Goal: Download file/media

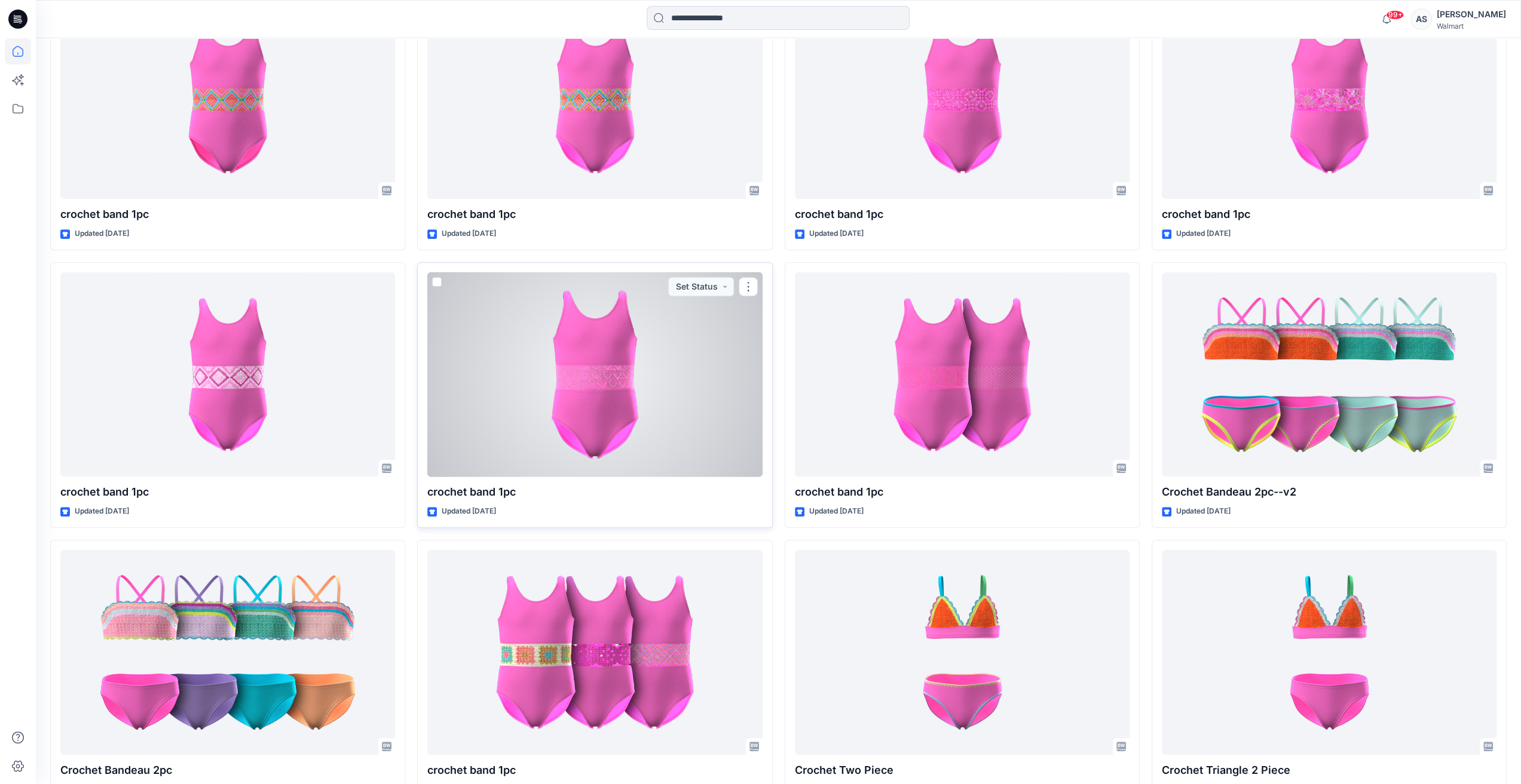
scroll to position [478, 0]
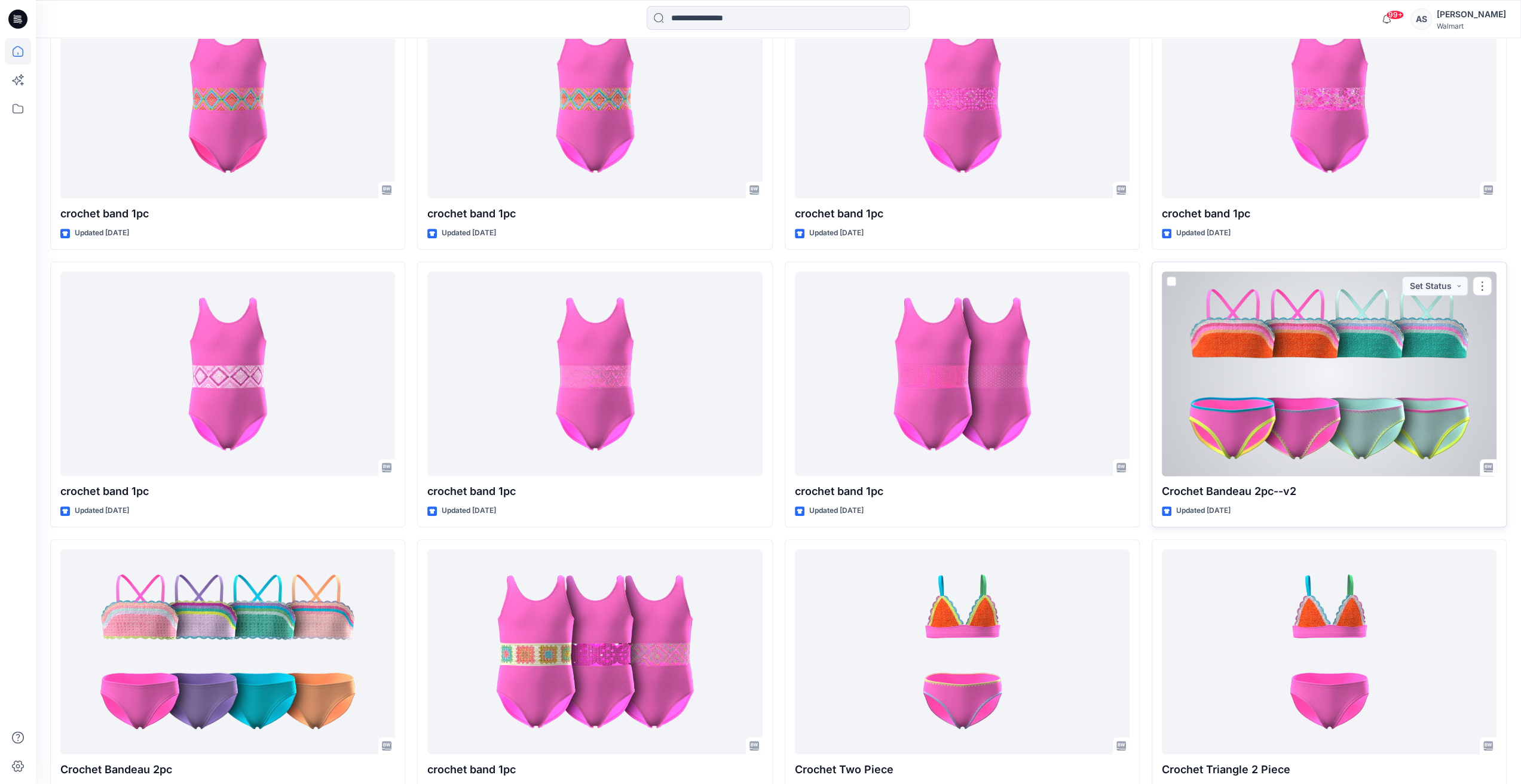
click at [1262, 413] on div at bounding box center [1329, 374] width 335 height 205
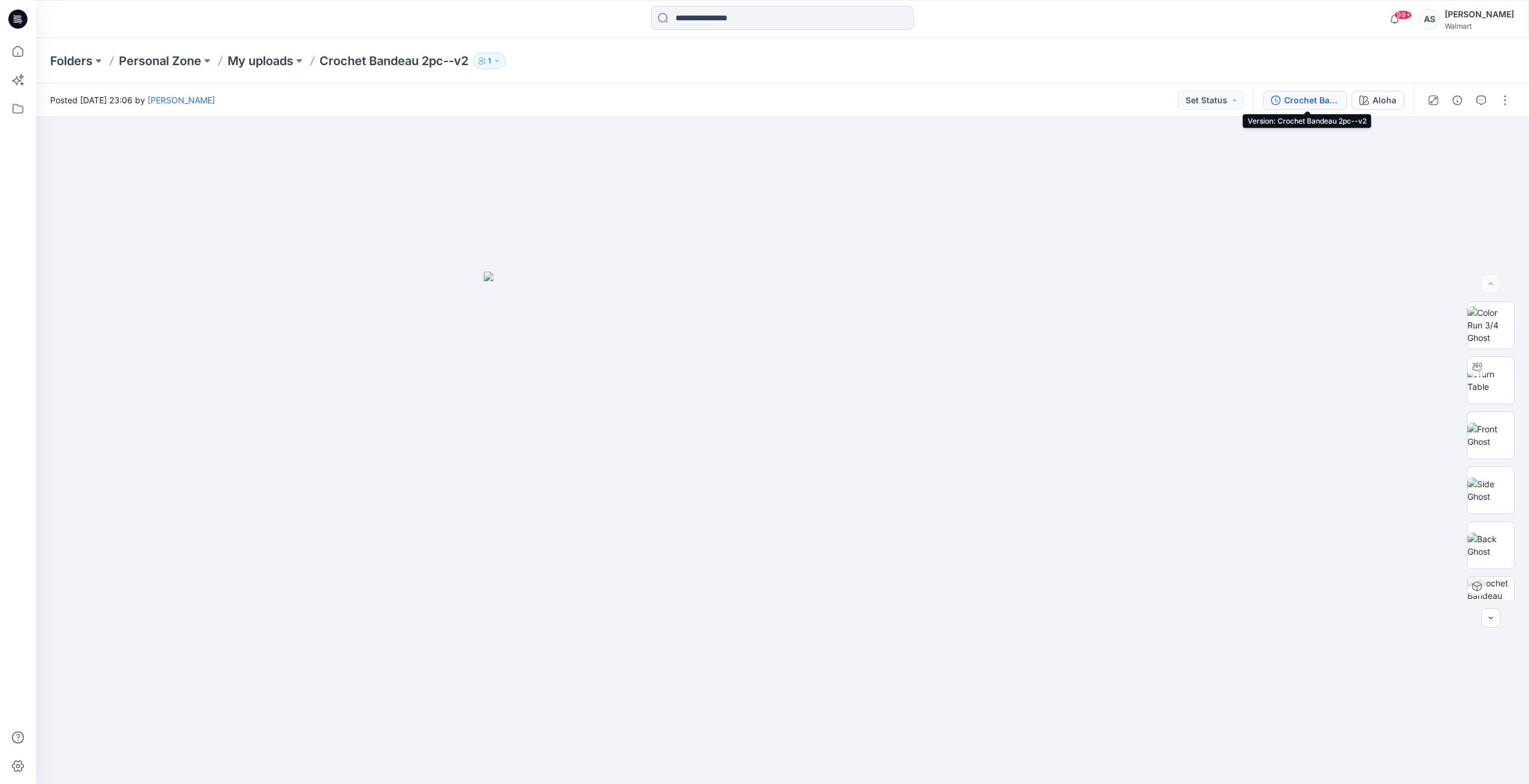
click at [1328, 97] on div "Crochet Bandeau 2pc--v2" at bounding box center [1312, 99] width 55 height 13
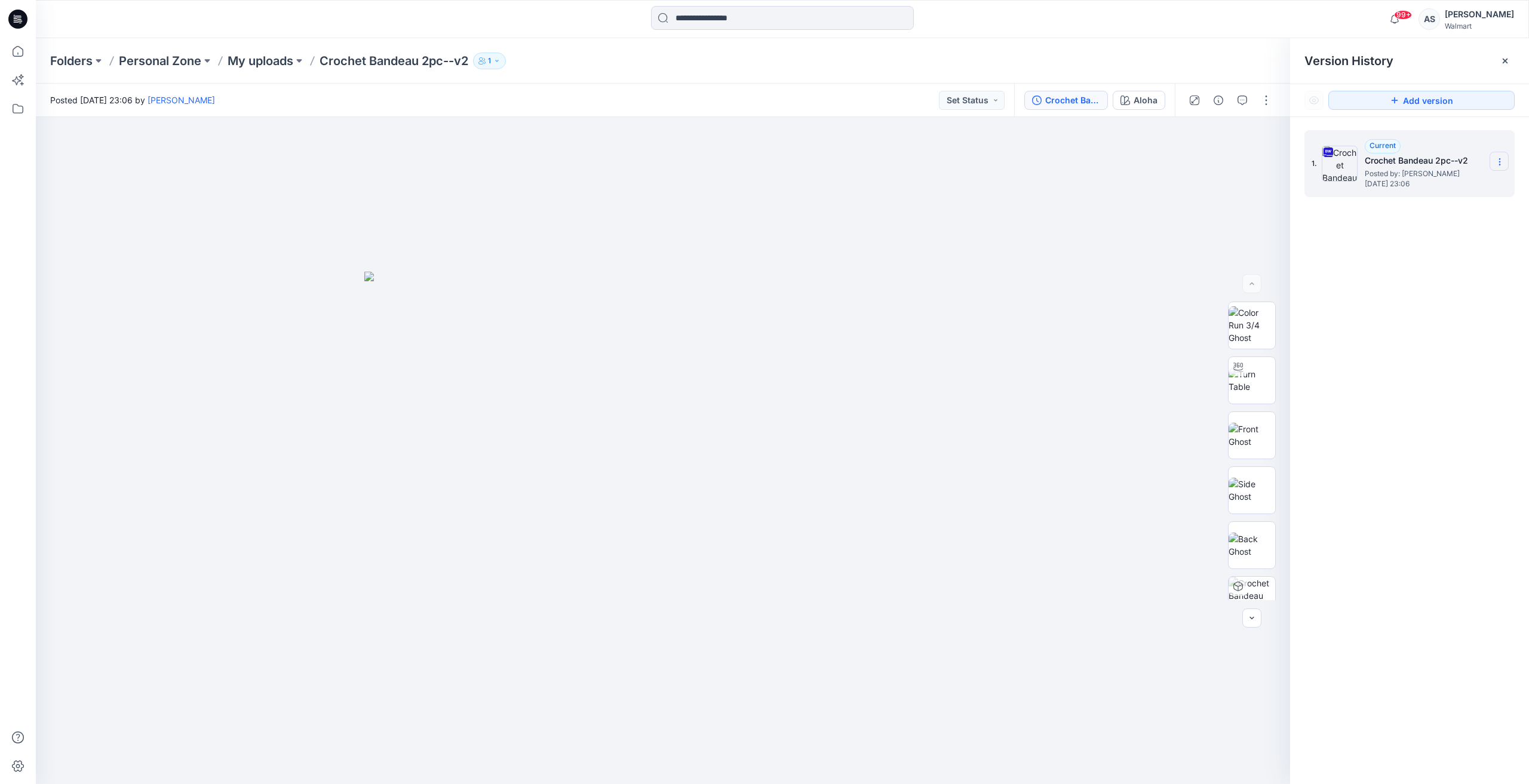
click at [1505, 164] on section at bounding box center [1499, 161] width 20 height 20
click at [1441, 190] on span "Download Source BW File" at bounding box center [1439, 185] width 99 height 14
click at [20, 48] on icon at bounding box center [18, 51] width 26 height 26
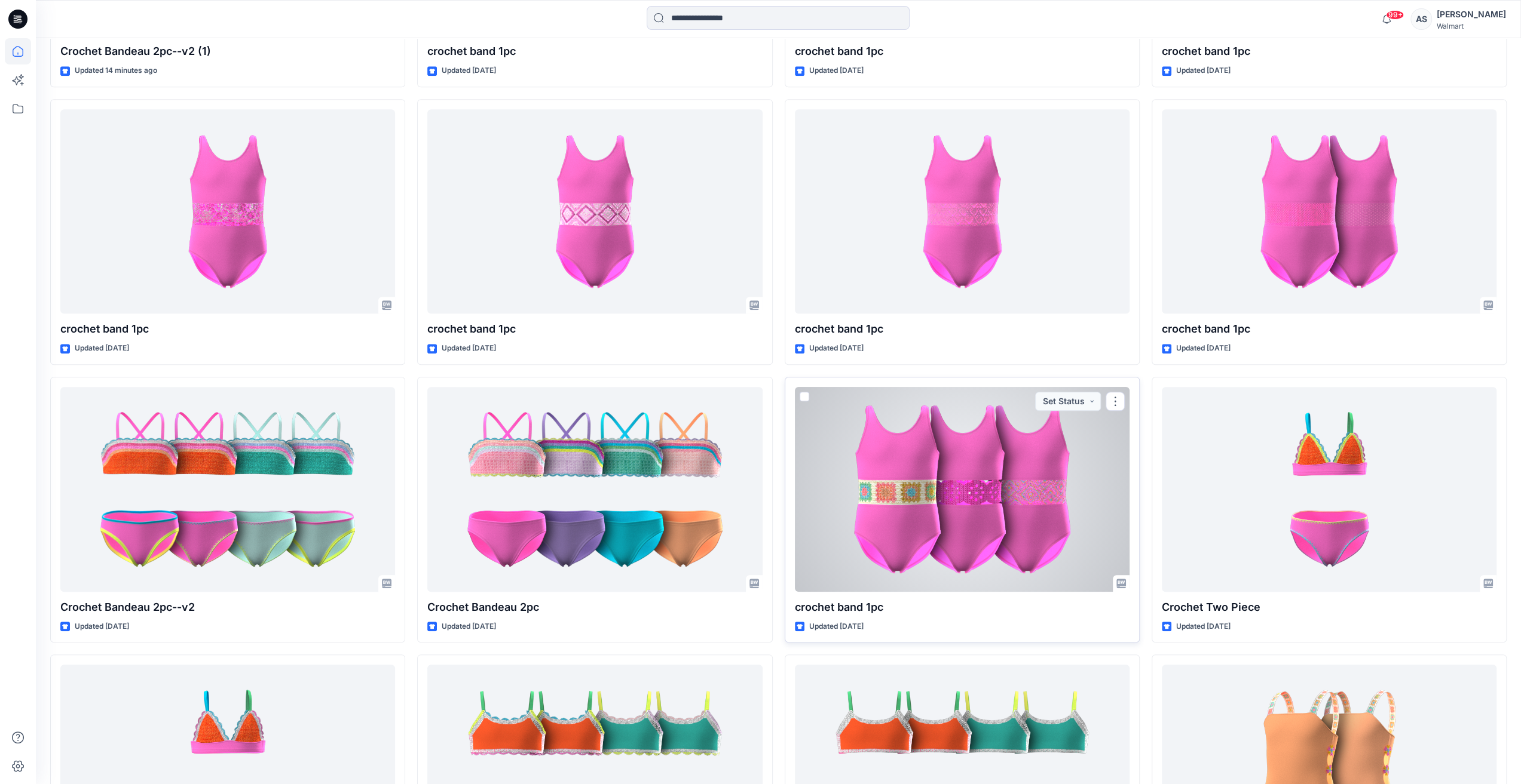
scroll to position [794, 0]
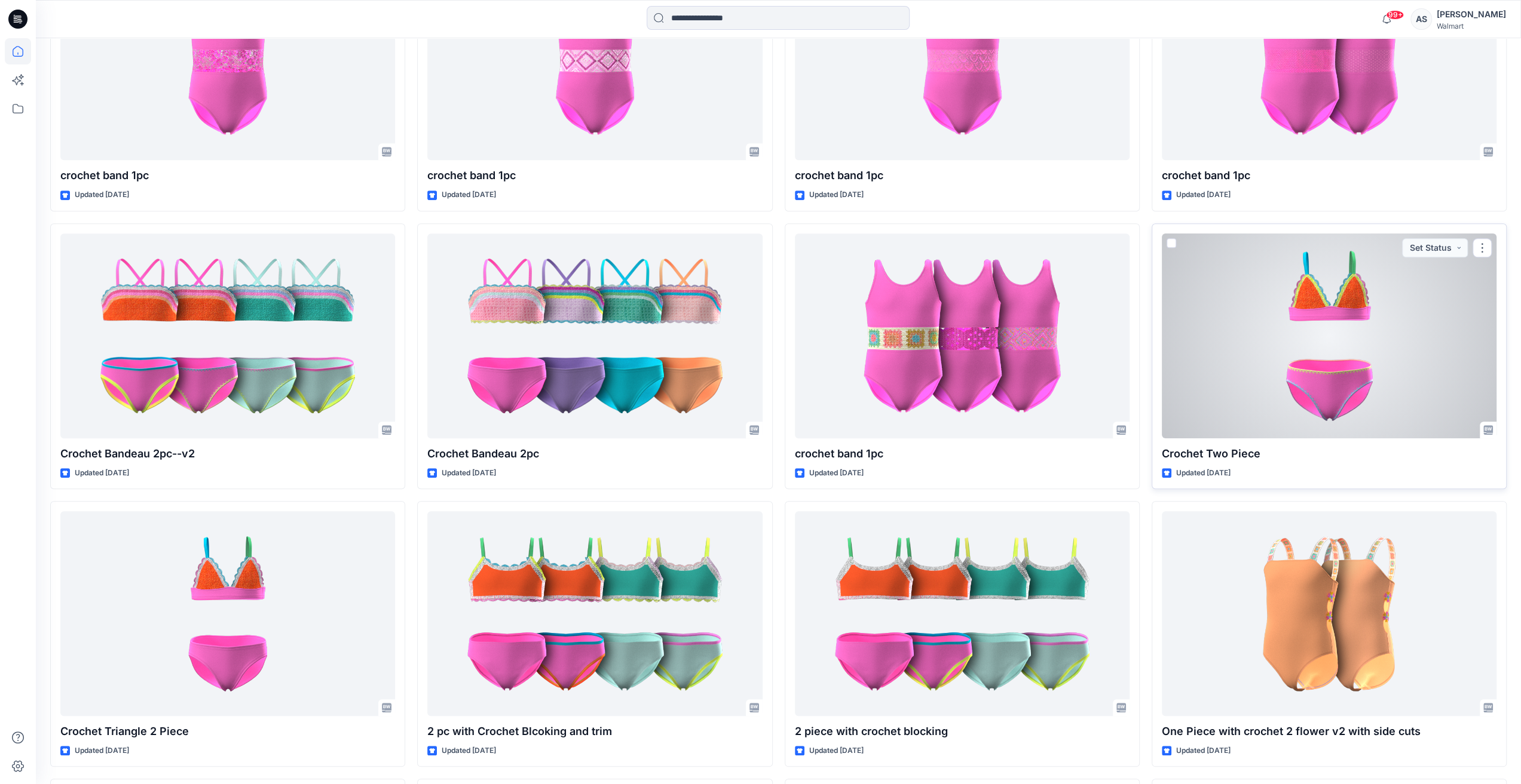
click at [1343, 380] on div at bounding box center [1329, 336] width 335 height 205
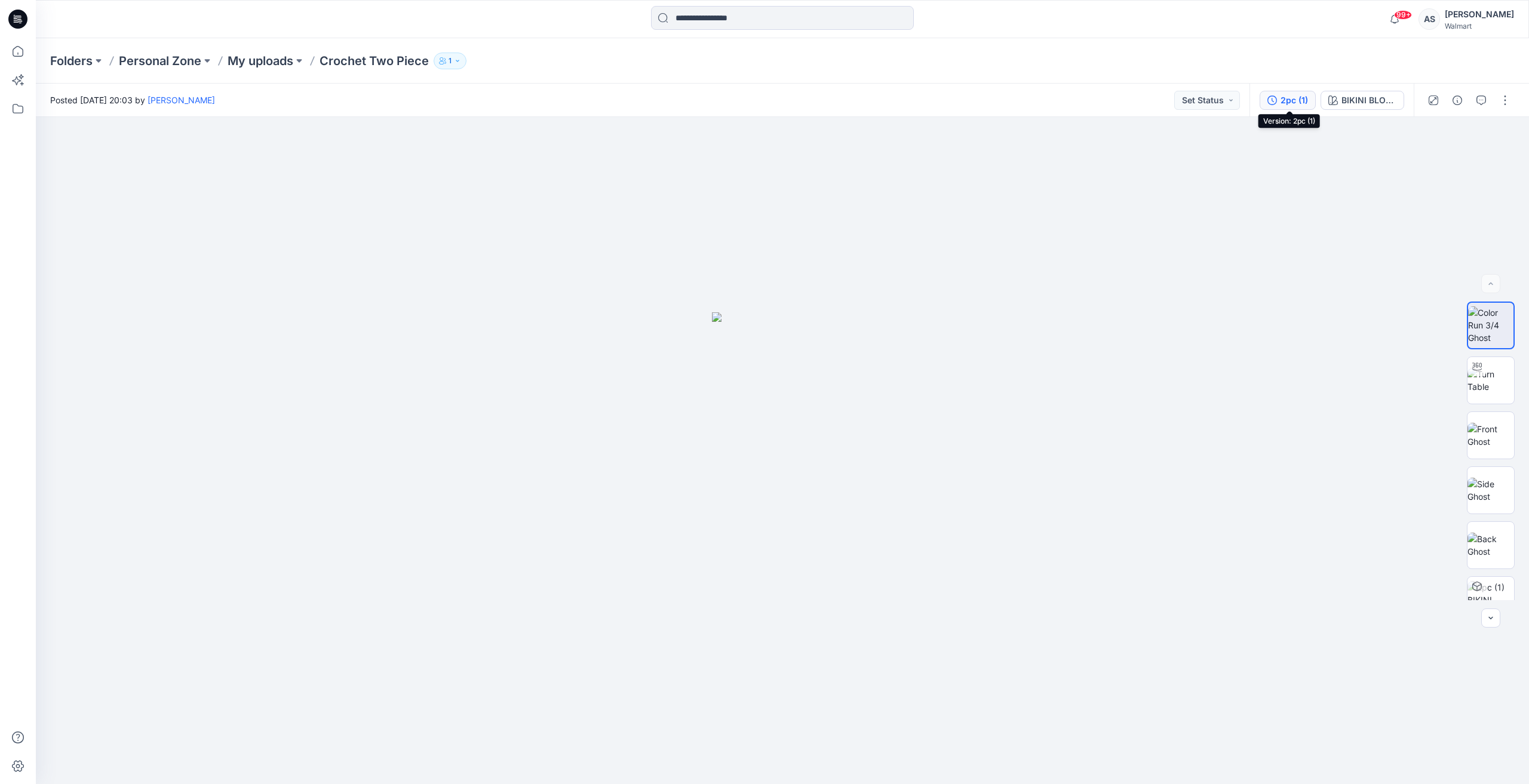
click at [1298, 104] on div "2pc (1)" at bounding box center [1295, 99] width 27 height 13
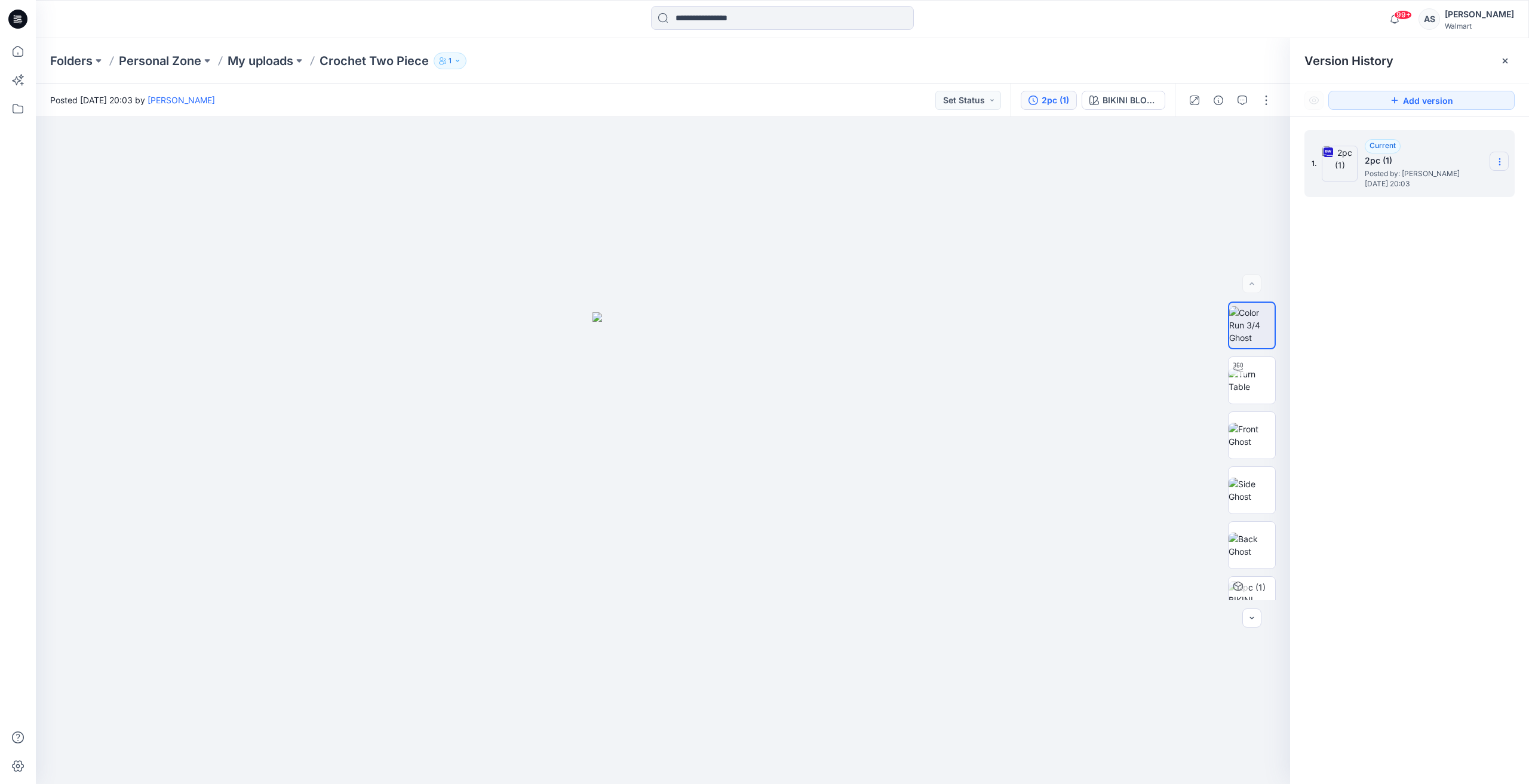
click at [1505, 160] on section at bounding box center [1499, 161] width 20 height 20
click at [1430, 178] on span "Download Source BW File" at bounding box center [1439, 185] width 99 height 14
click at [14, 48] on icon at bounding box center [18, 51] width 26 height 26
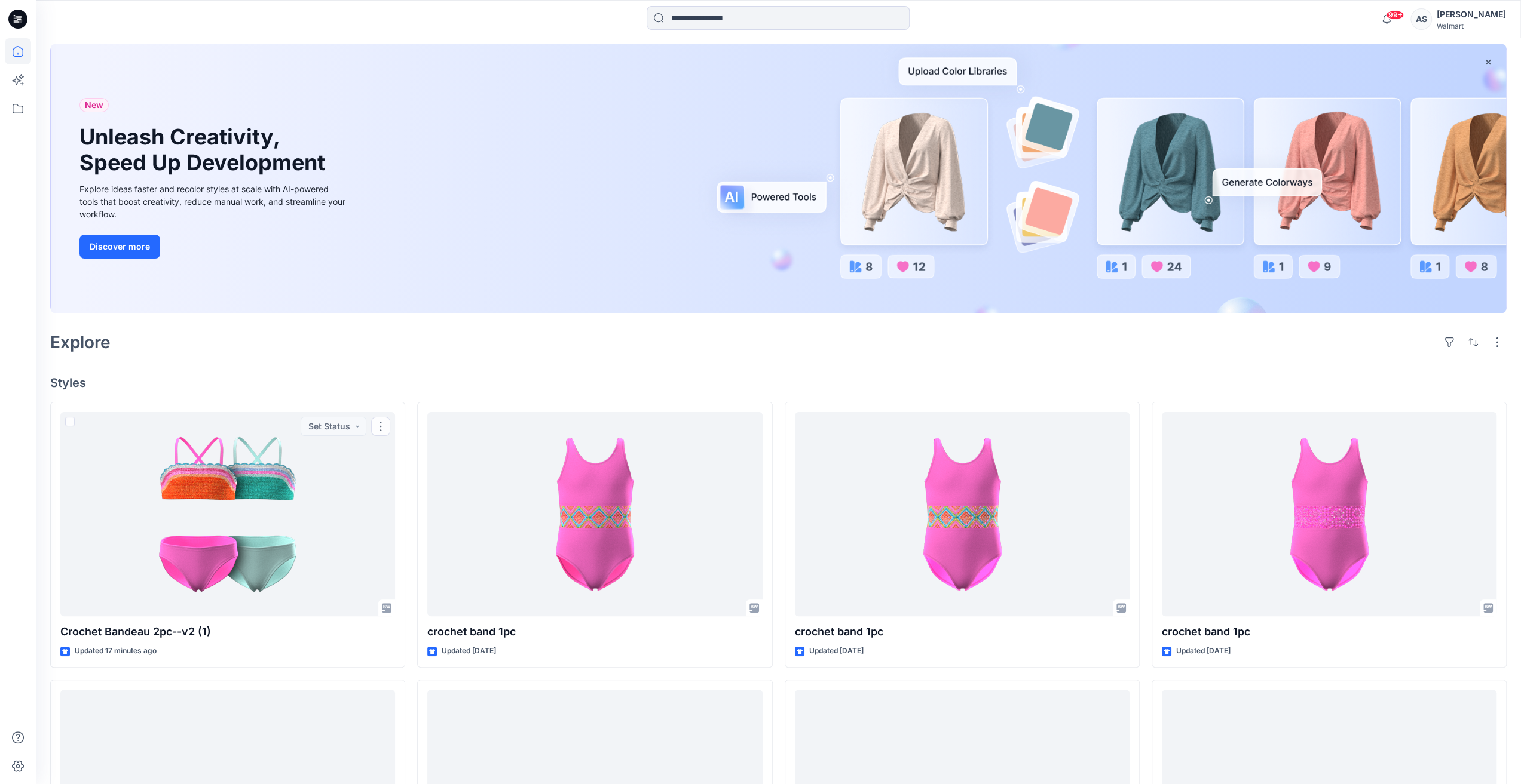
click at [16, 463] on div at bounding box center [18, 411] width 26 height 746
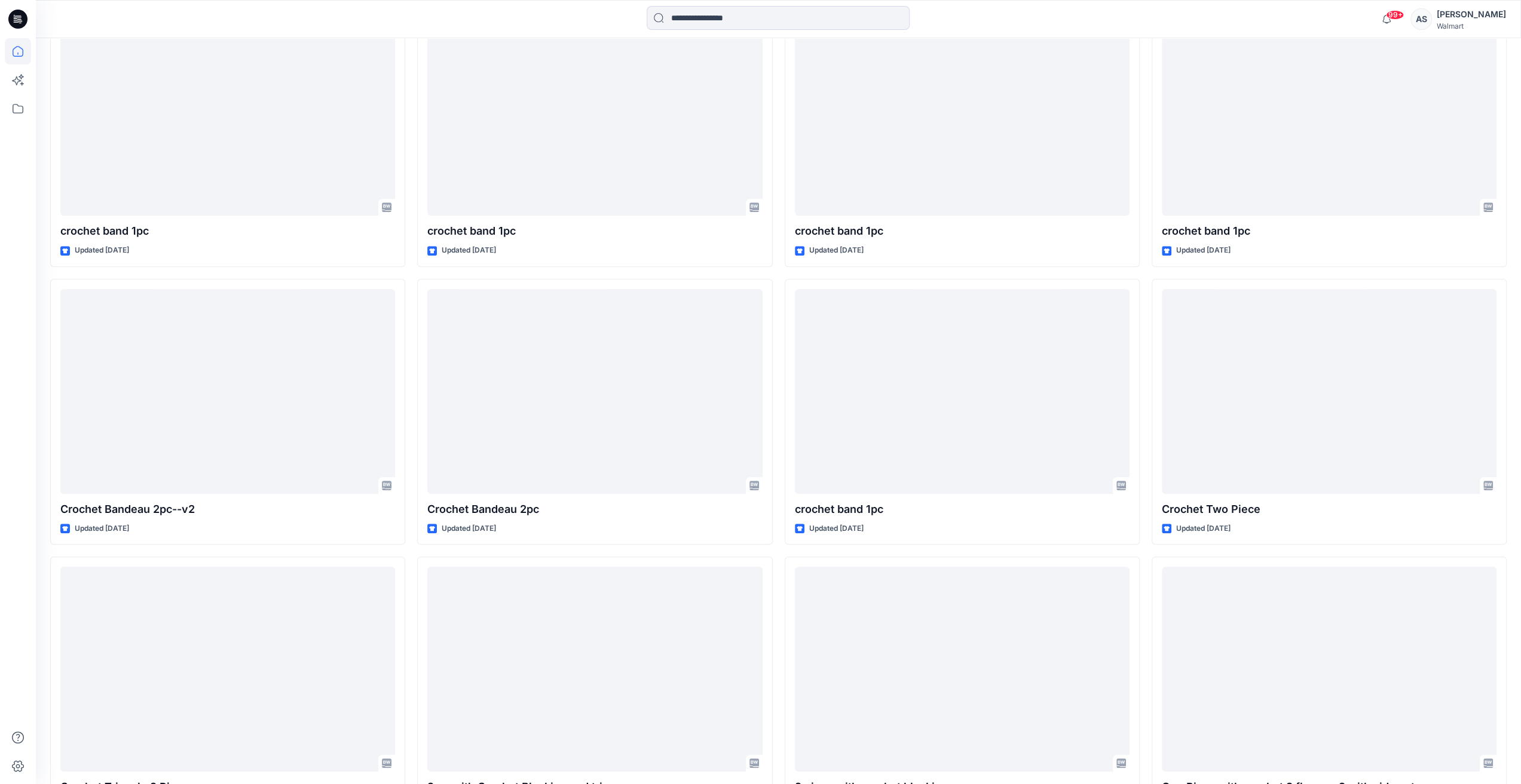
scroll to position [837, 0]
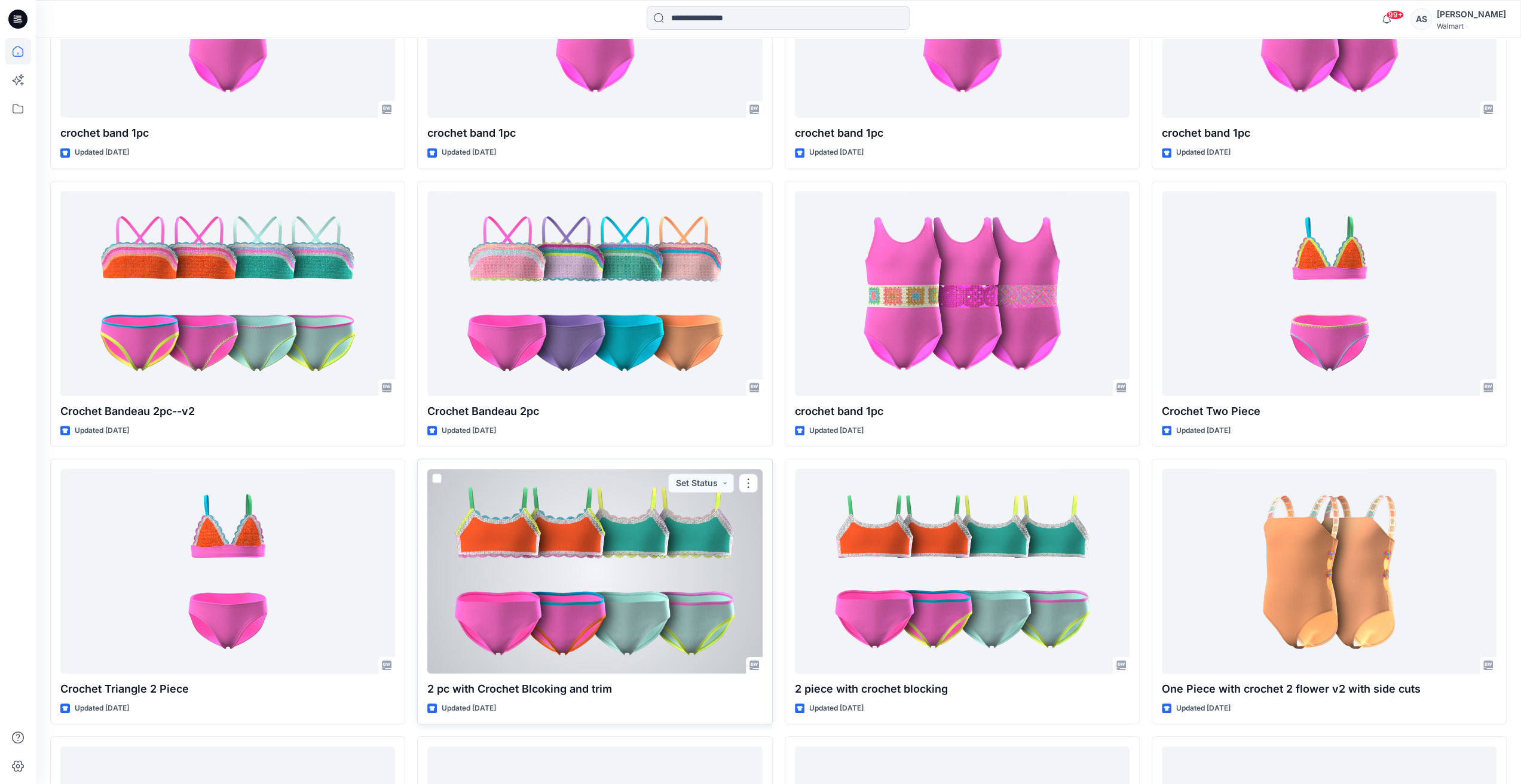
click at [674, 554] on div at bounding box center [595, 571] width 335 height 205
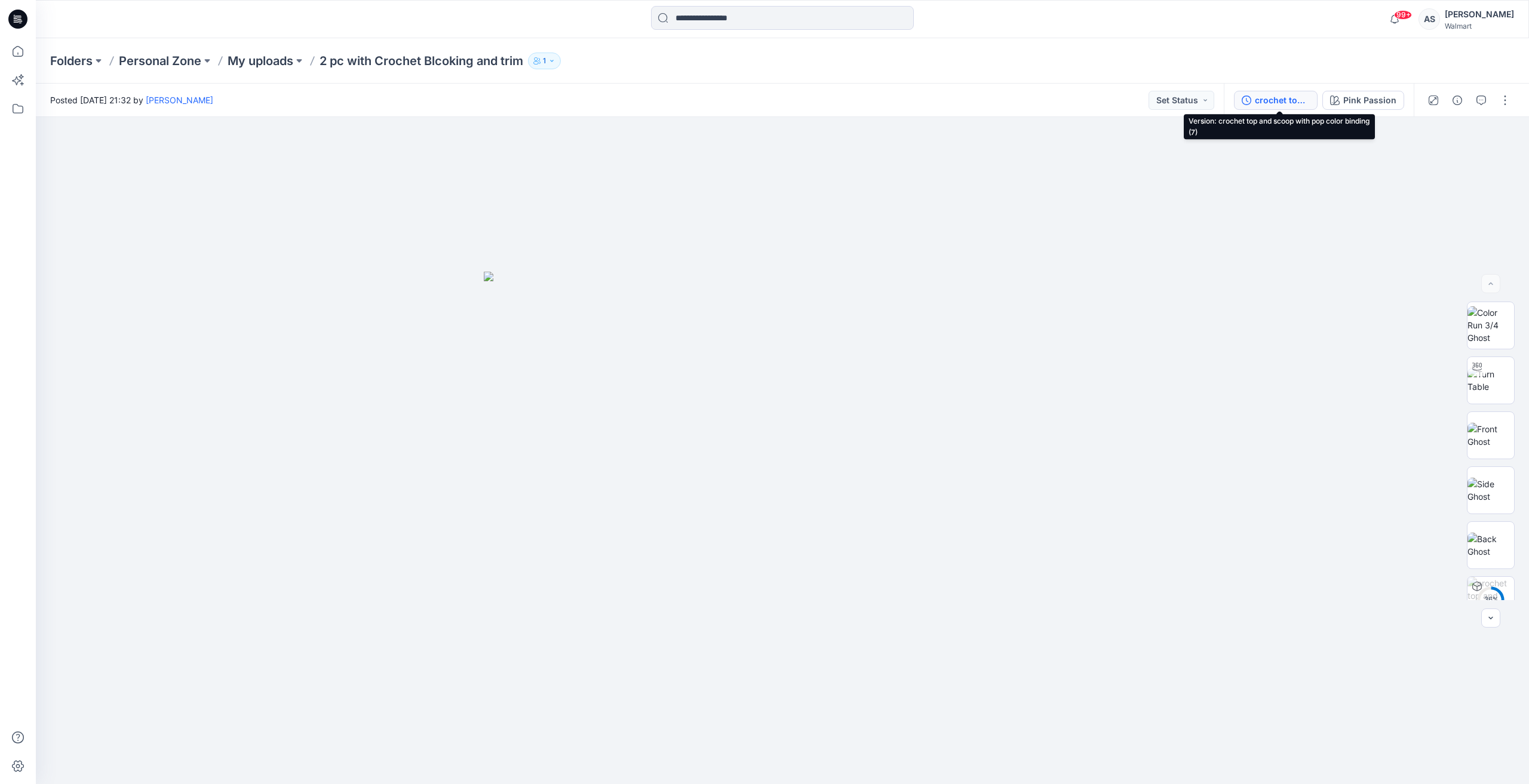
click at [1282, 98] on div "crochet top and scoop with pop color binding (7)" at bounding box center [1283, 99] width 55 height 13
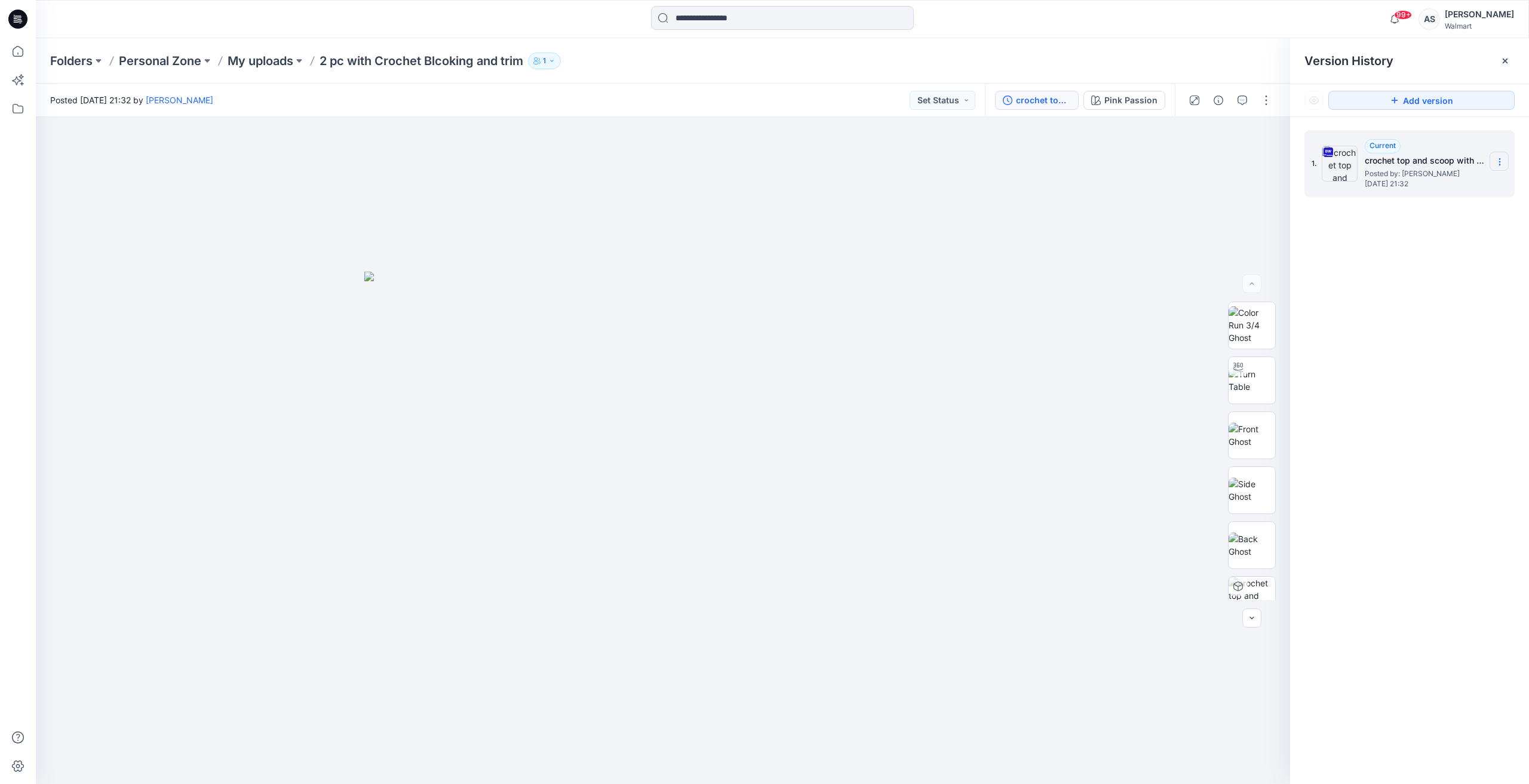
click at [1507, 158] on section at bounding box center [1499, 161] width 20 height 20
click at [1454, 181] on span "Download Source BW File" at bounding box center [1439, 185] width 99 height 14
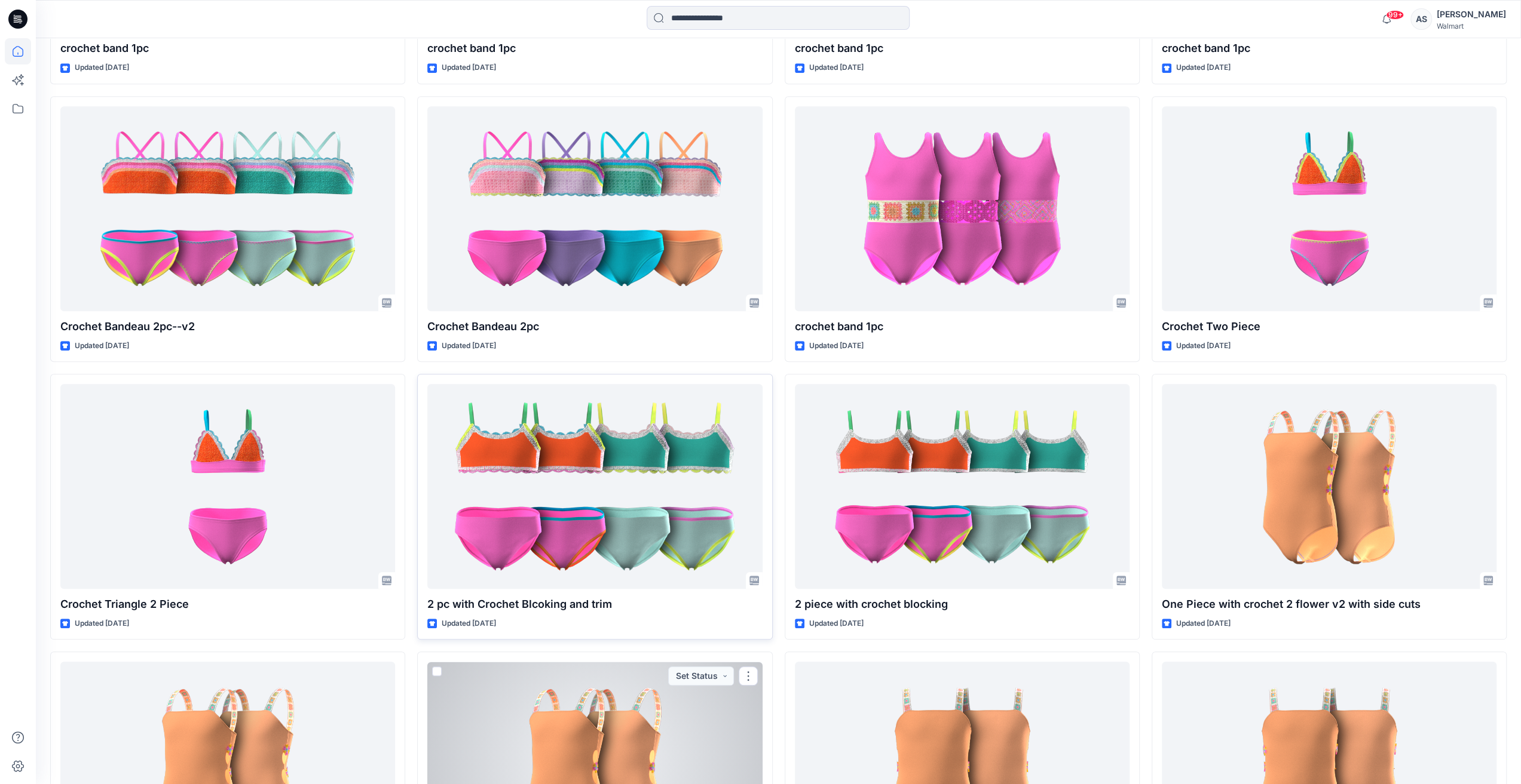
scroll to position [911, 0]
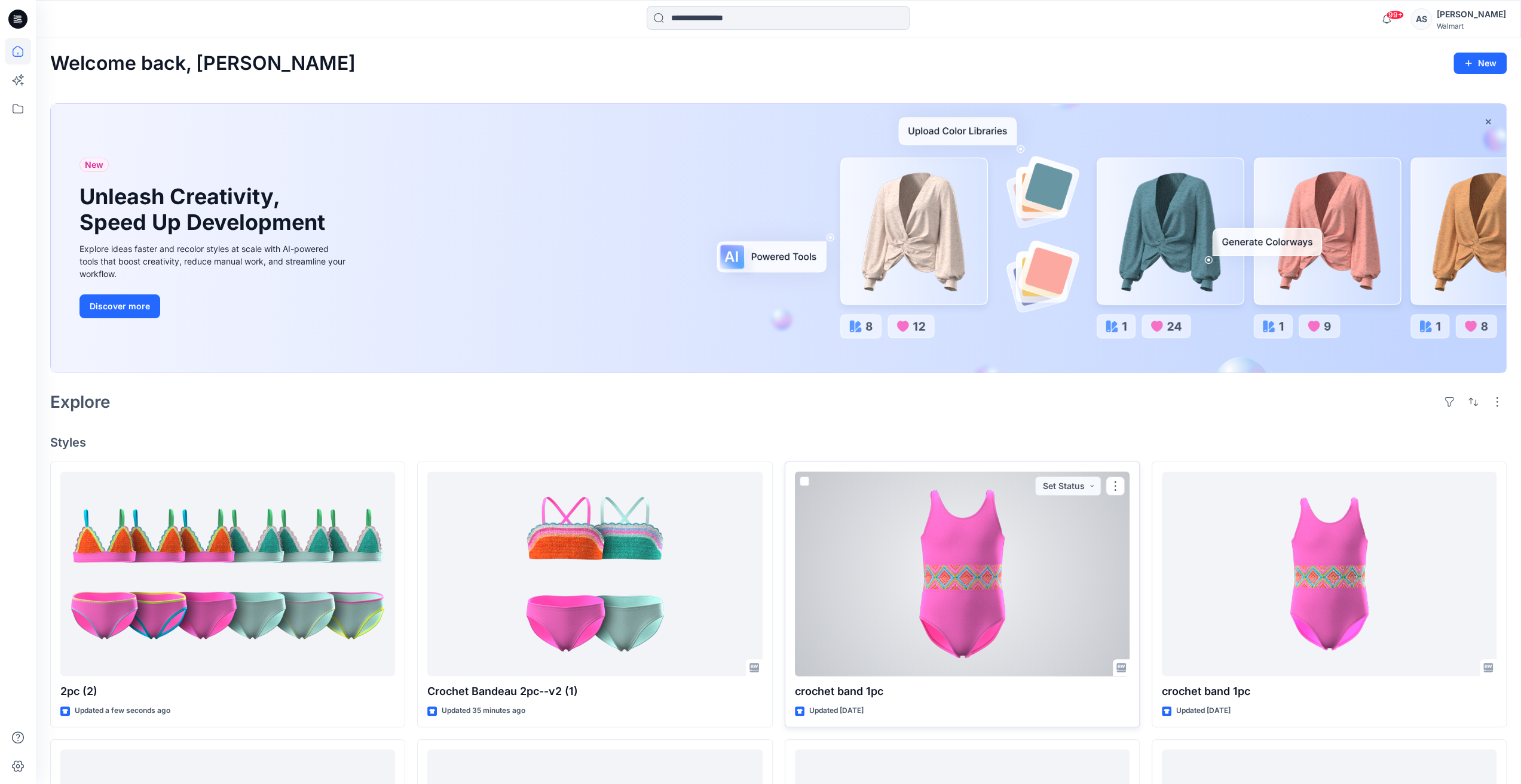
click at [987, 606] on div at bounding box center [962, 574] width 335 height 205
